Goal: Find specific page/section: Find specific page/section

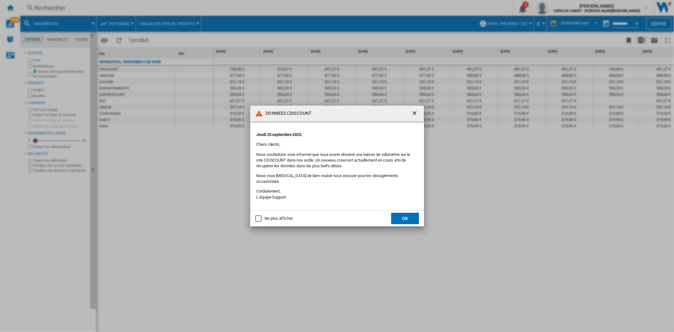
click at [403, 220] on button "OK" at bounding box center [405, 218] width 28 height 11
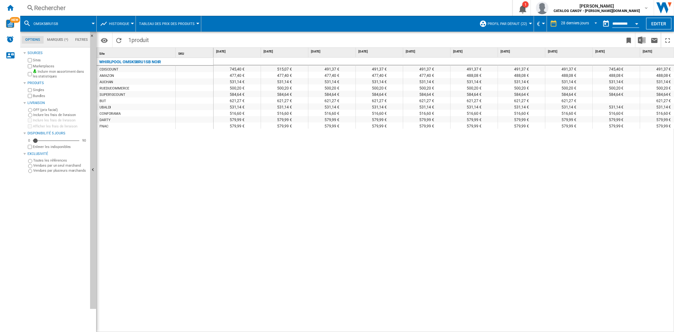
click at [140, 7] on div "Rechercher" at bounding box center [264, 7] width 461 height 9
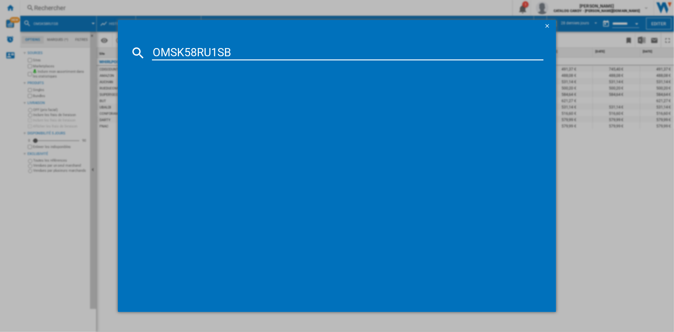
click at [172, 53] on input "OMSK58RU1SB" at bounding box center [347, 52] width 391 height 15
type input "OMSK58RU1SB"
click at [193, 92] on div "WHIRLPOOL OMSK58RU1SB NOIR" at bounding box center [341, 94] width 385 height 6
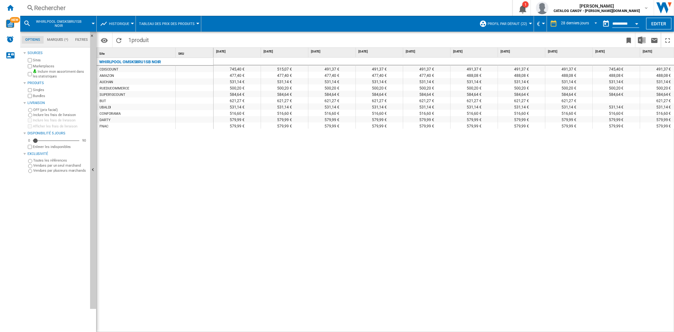
click at [114, 6] on div "Rechercher" at bounding box center [264, 7] width 461 height 9
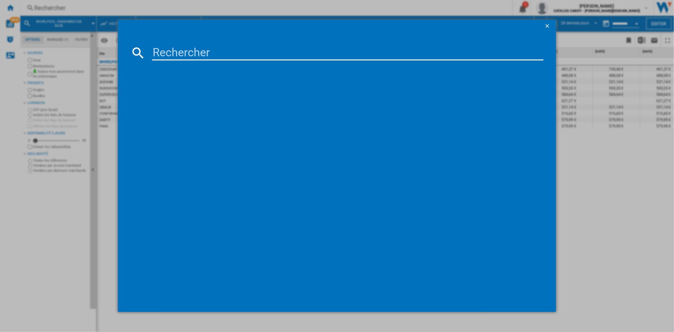
click at [219, 52] on input at bounding box center [347, 52] width 391 height 15
type input "EOD6P46X"
click at [201, 91] on div "ELECTROLUX EOD6P46X INOX" at bounding box center [341, 94] width 385 height 6
